Goal: Find specific page/section: Find specific page/section

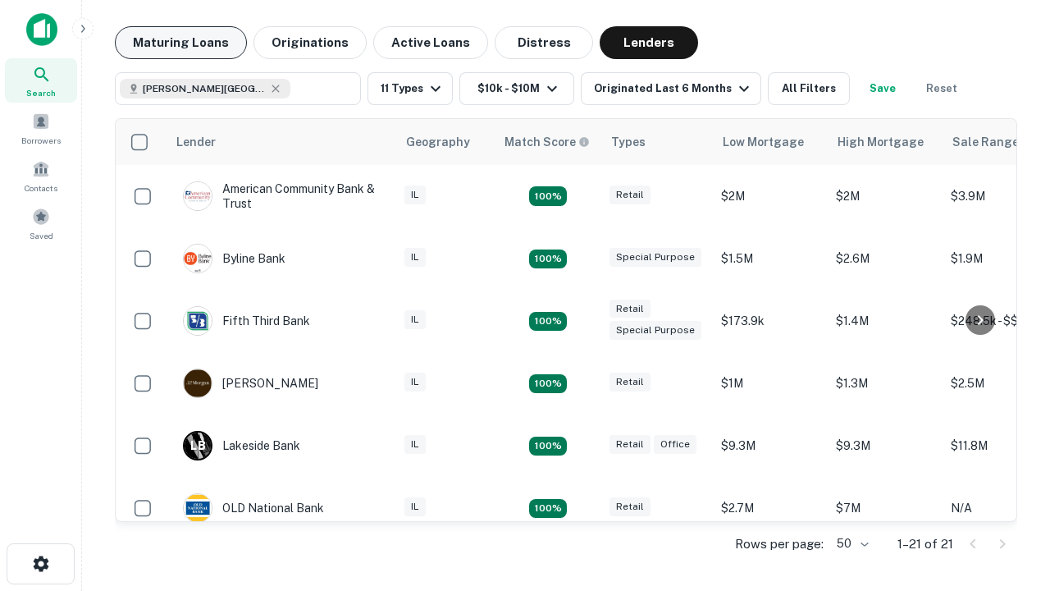
click at [180, 43] on button "Maturing Loans" at bounding box center [181, 42] width 132 height 33
